Goal: Information Seeking & Learning: Learn about a topic

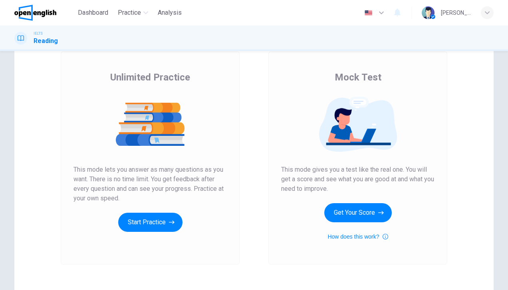
scroll to position [48, 0]
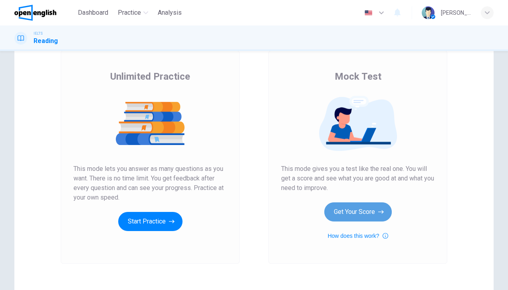
click at [344, 212] on button "Get Your Score" at bounding box center [357, 212] width 67 height 19
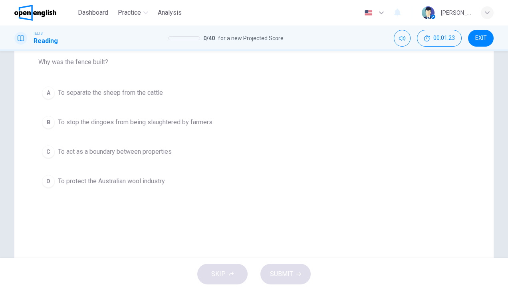
scroll to position [105, 0]
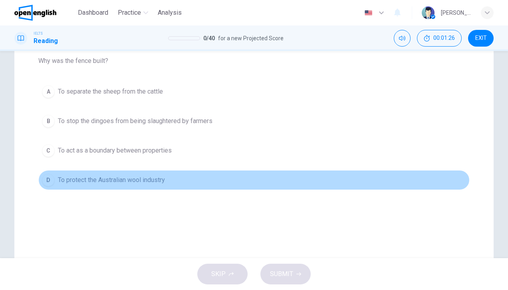
click at [46, 178] on div "D" at bounding box center [48, 180] width 13 height 13
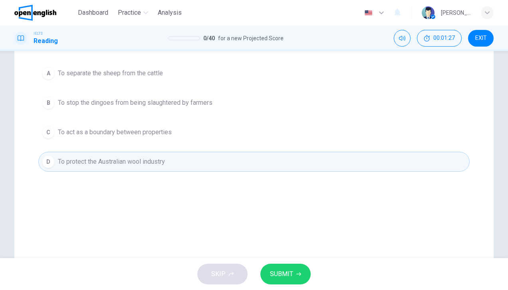
scroll to position [130, 0]
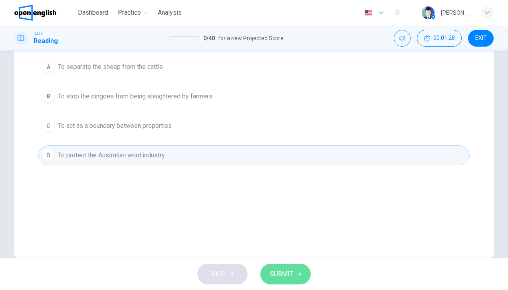
click at [283, 275] on span "SUBMIT" at bounding box center [281, 274] width 23 height 11
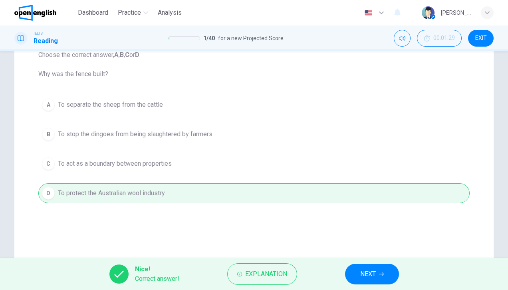
scroll to position [91, 0]
click at [358, 271] on button "NEXT" at bounding box center [372, 274] width 54 height 21
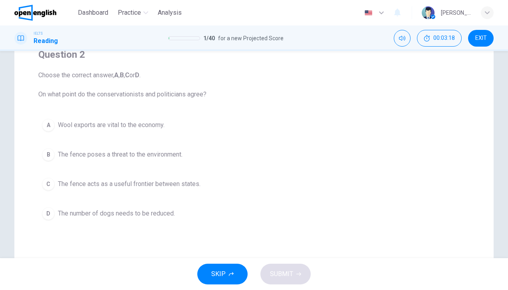
scroll to position [72, 0]
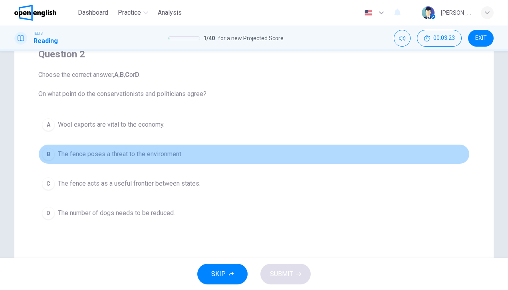
click at [175, 154] on span "The fence poses a threat to the environment." at bounding box center [120, 155] width 124 height 10
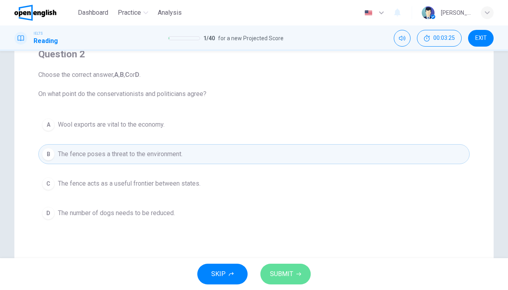
click at [298, 272] on icon "button" at bounding box center [298, 274] width 5 height 5
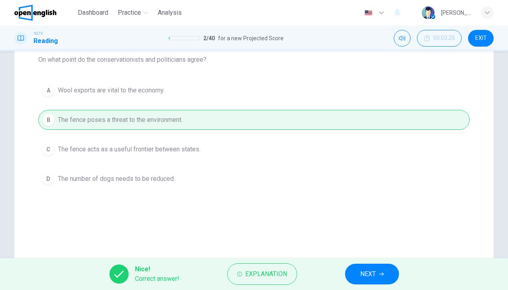
scroll to position [107, 0]
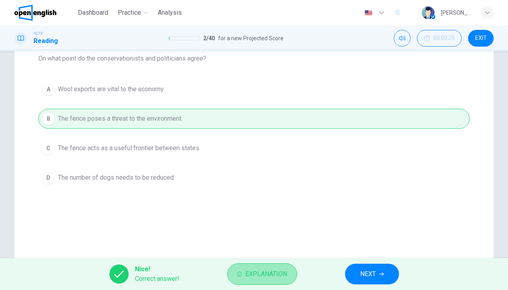
click at [269, 273] on span "Explanation" at bounding box center [266, 274] width 42 height 11
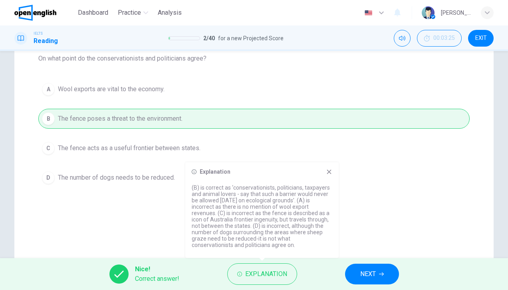
click at [328, 174] on icon at bounding box center [329, 172] width 6 height 6
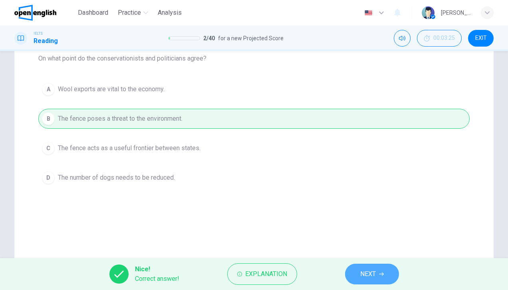
click at [363, 269] on span "NEXT" at bounding box center [368, 274] width 16 height 11
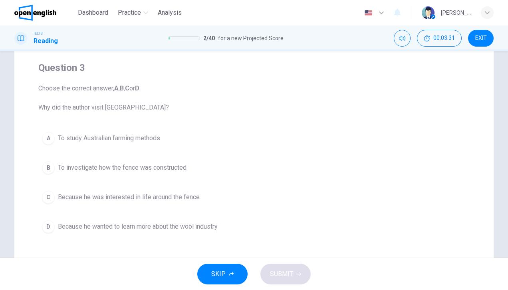
scroll to position [59, 0]
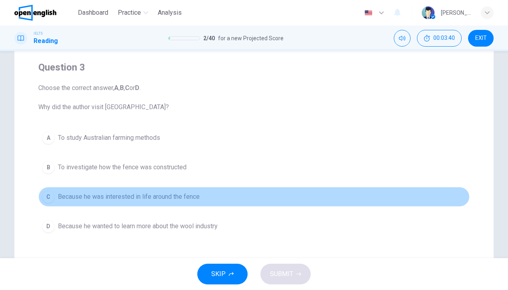
click at [198, 196] on button "C Because he was interested in life around the fence" at bounding box center [253, 197] width 431 height 20
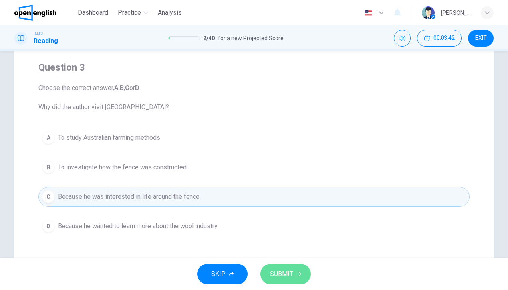
click at [282, 277] on span "SUBMIT" at bounding box center [281, 274] width 23 height 11
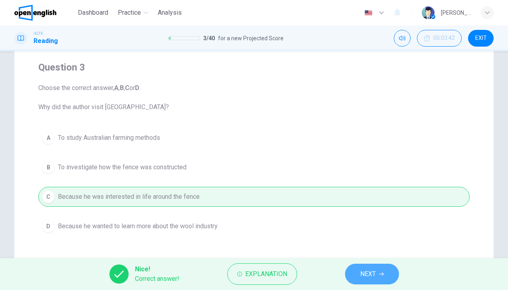
click at [361, 276] on span "NEXT" at bounding box center [368, 274] width 16 height 11
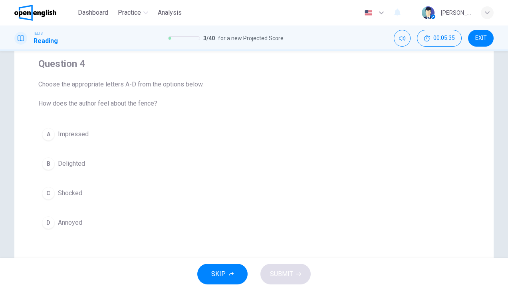
scroll to position [63, 0]
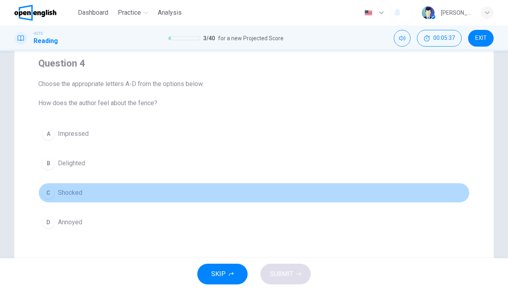
click at [88, 192] on button "C Shocked" at bounding box center [253, 193] width 431 height 20
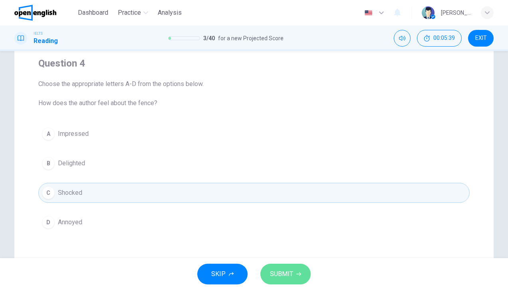
click at [283, 273] on span "SUBMIT" at bounding box center [281, 274] width 23 height 11
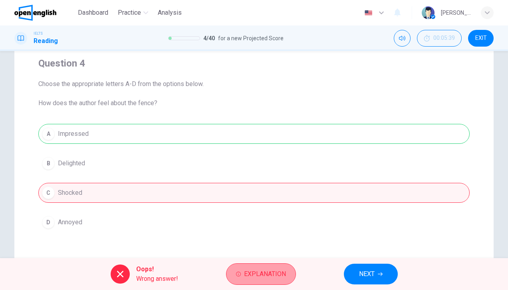
click at [256, 276] on span "Explanation" at bounding box center [265, 274] width 42 height 11
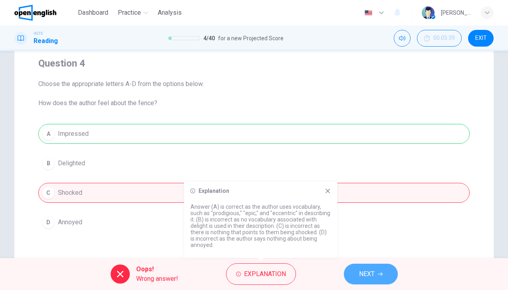
click at [364, 275] on span "NEXT" at bounding box center [367, 274] width 16 height 11
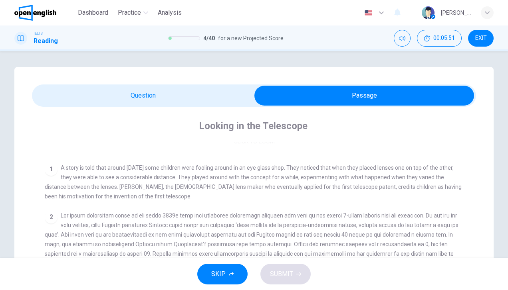
scroll to position [135, 0]
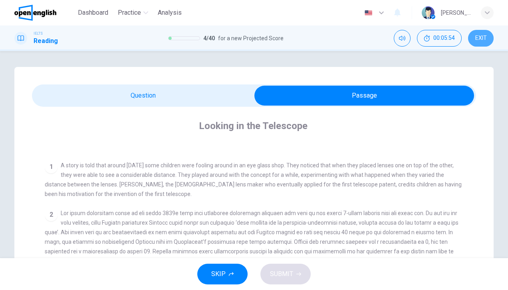
click at [482, 36] on span "EXIT" at bounding box center [481, 38] width 12 height 6
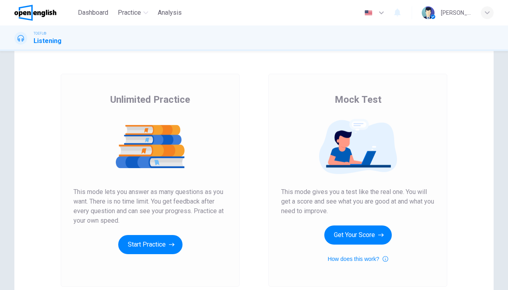
scroll to position [95, 0]
